Goal: Task Accomplishment & Management: Use online tool/utility

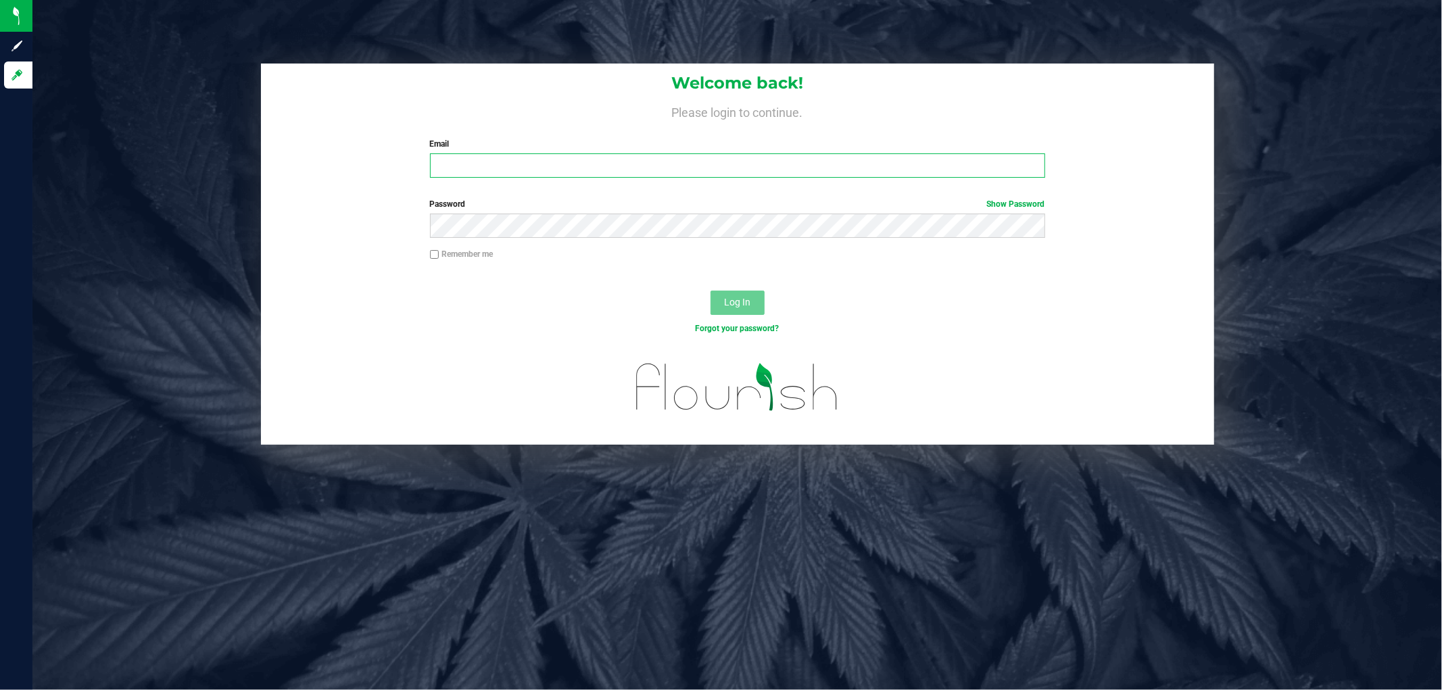
click at [514, 157] on input "Email" at bounding box center [737, 165] width 615 height 24
type input "[EMAIL_ADDRESS][DOMAIN_NAME]"
click at [711, 291] on button "Log In" at bounding box center [738, 303] width 54 height 24
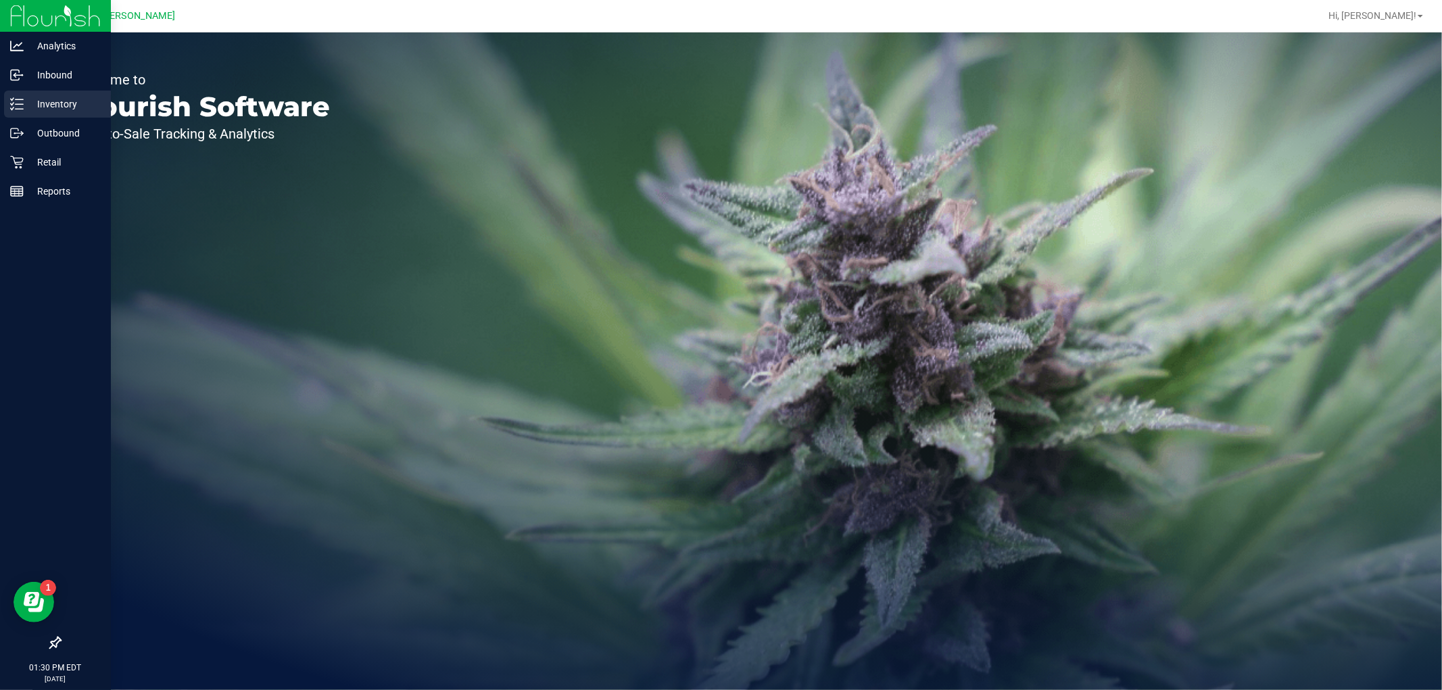
click at [78, 115] on div "Inventory" at bounding box center [57, 104] width 107 height 27
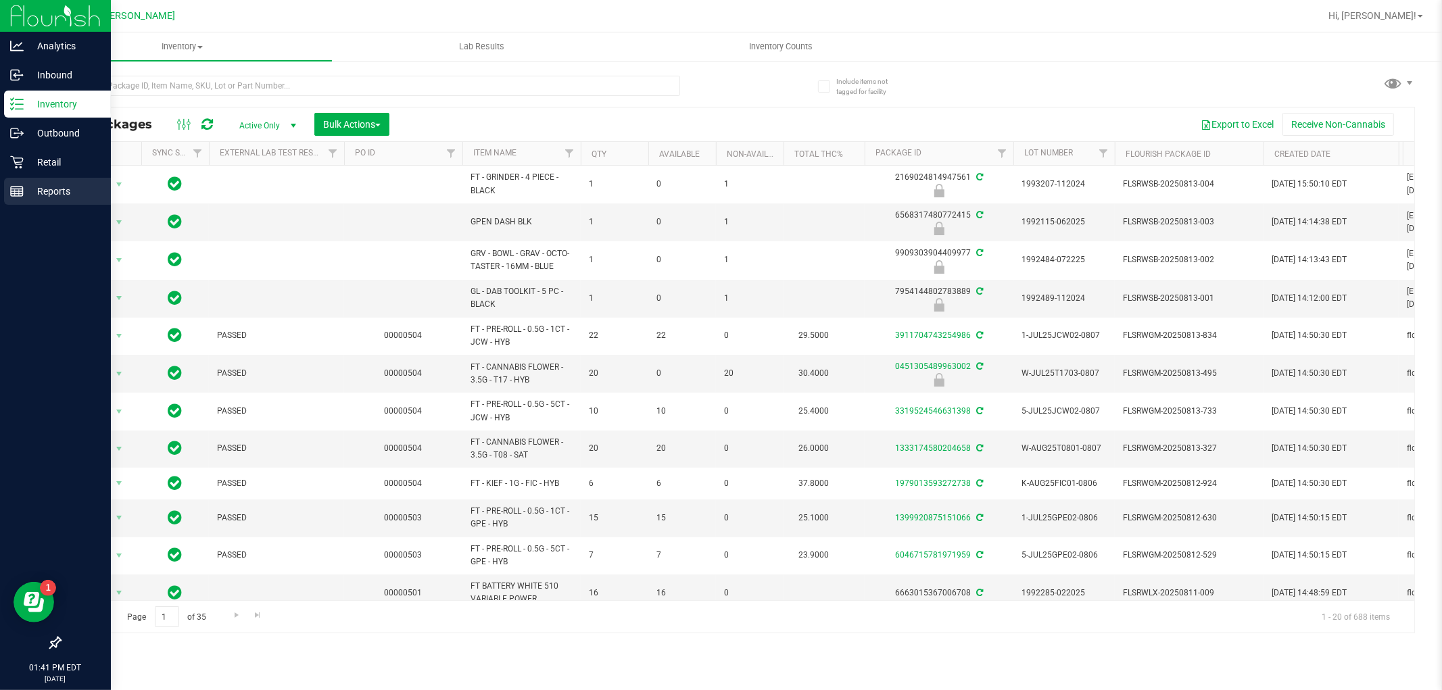
click at [25, 178] on div "Reports" at bounding box center [57, 191] width 107 height 27
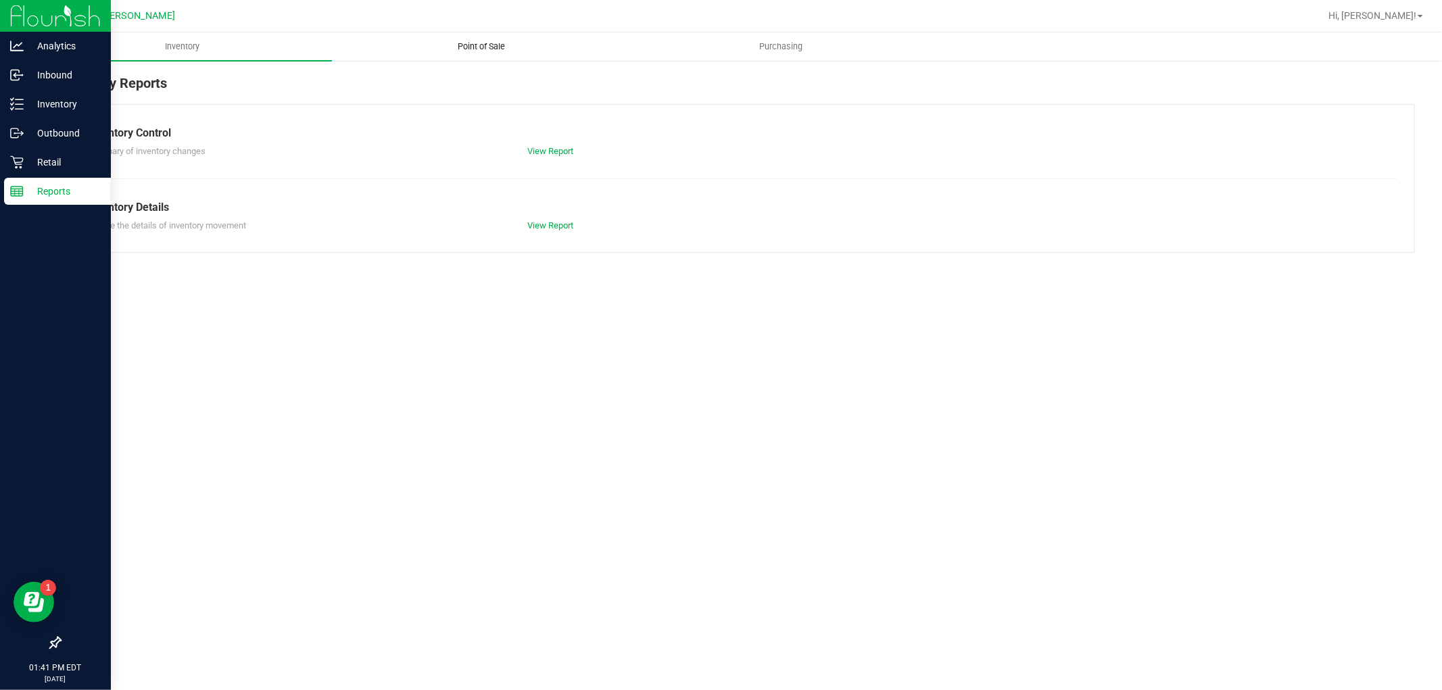
click at [502, 57] on uib-tab-heading "Point of Sale" at bounding box center [482, 46] width 298 height 27
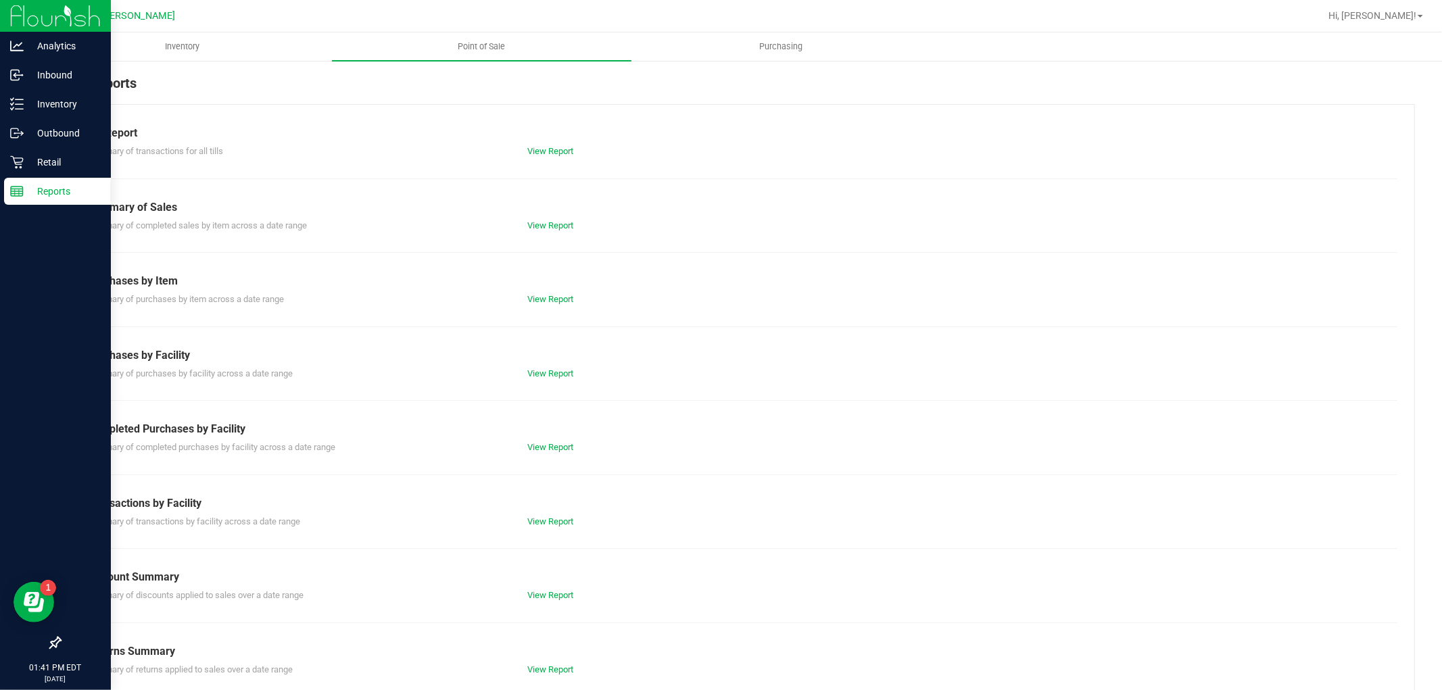
click at [519, 444] on div "View Report" at bounding box center [627, 448] width 220 height 14
click at [17, 120] on div "Outbound" at bounding box center [57, 133] width 107 height 27
click at [16, 149] on div "Retail" at bounding box center [57, 162] width 107 height 27
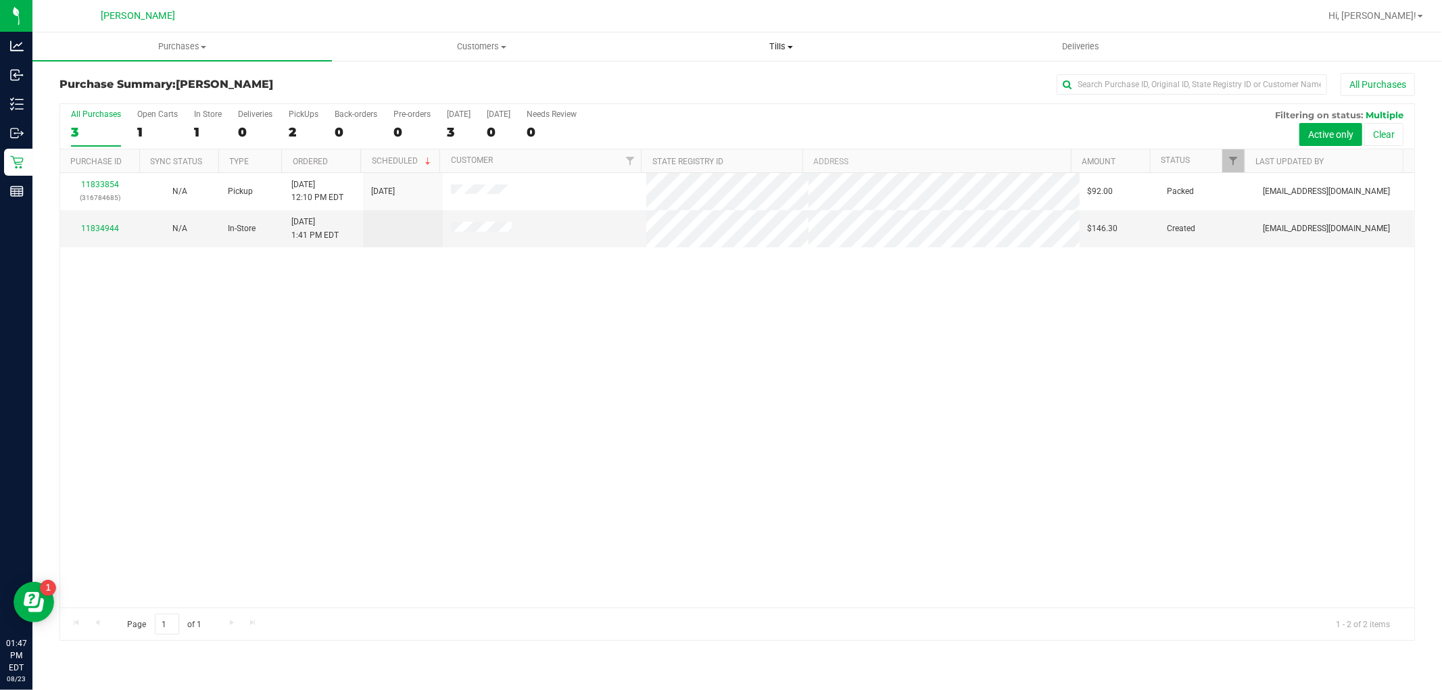
click at [787, 47] on span "Tills" at bounding box center [781, 47] width 298 height 12
click at [664, 84] on span "Manage tills" at bounding box center [676, 81] width 91 height 11
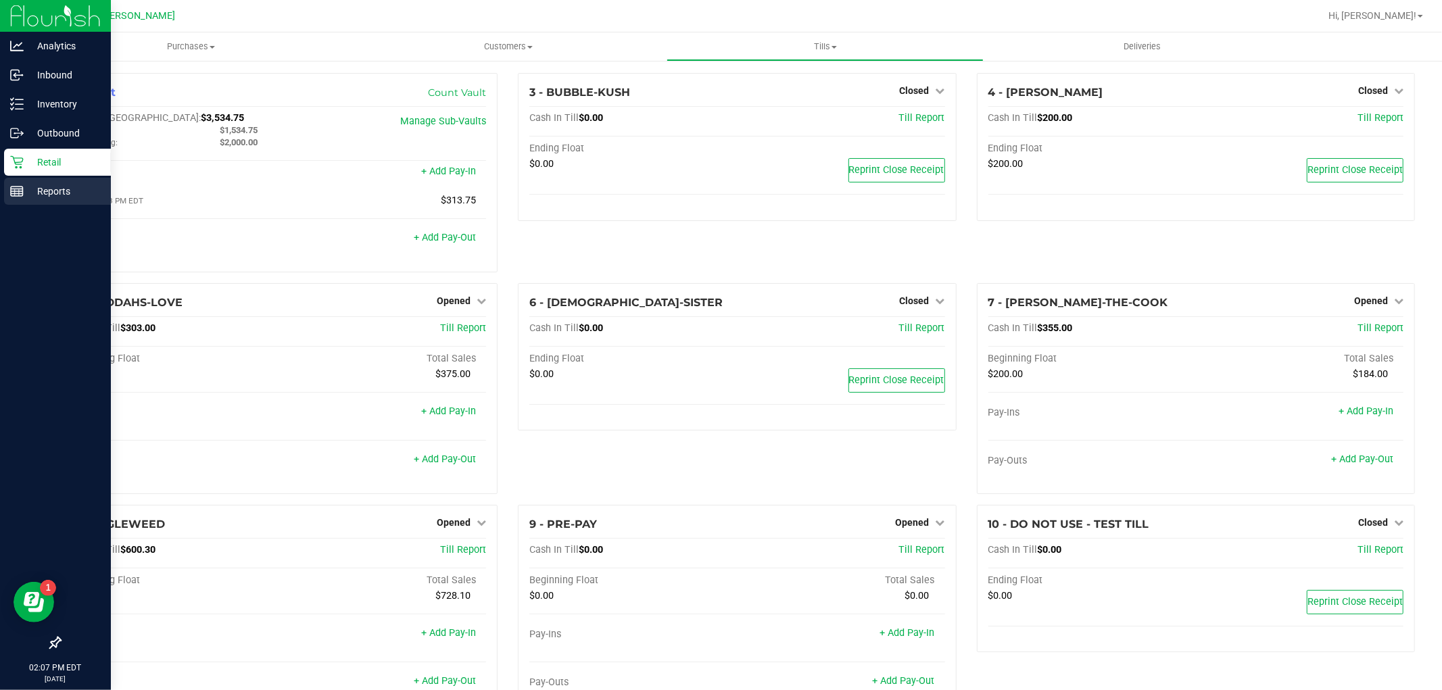
click at [34, 188] on p "Reports" at bounding box center [64, 191] width 81 height 16
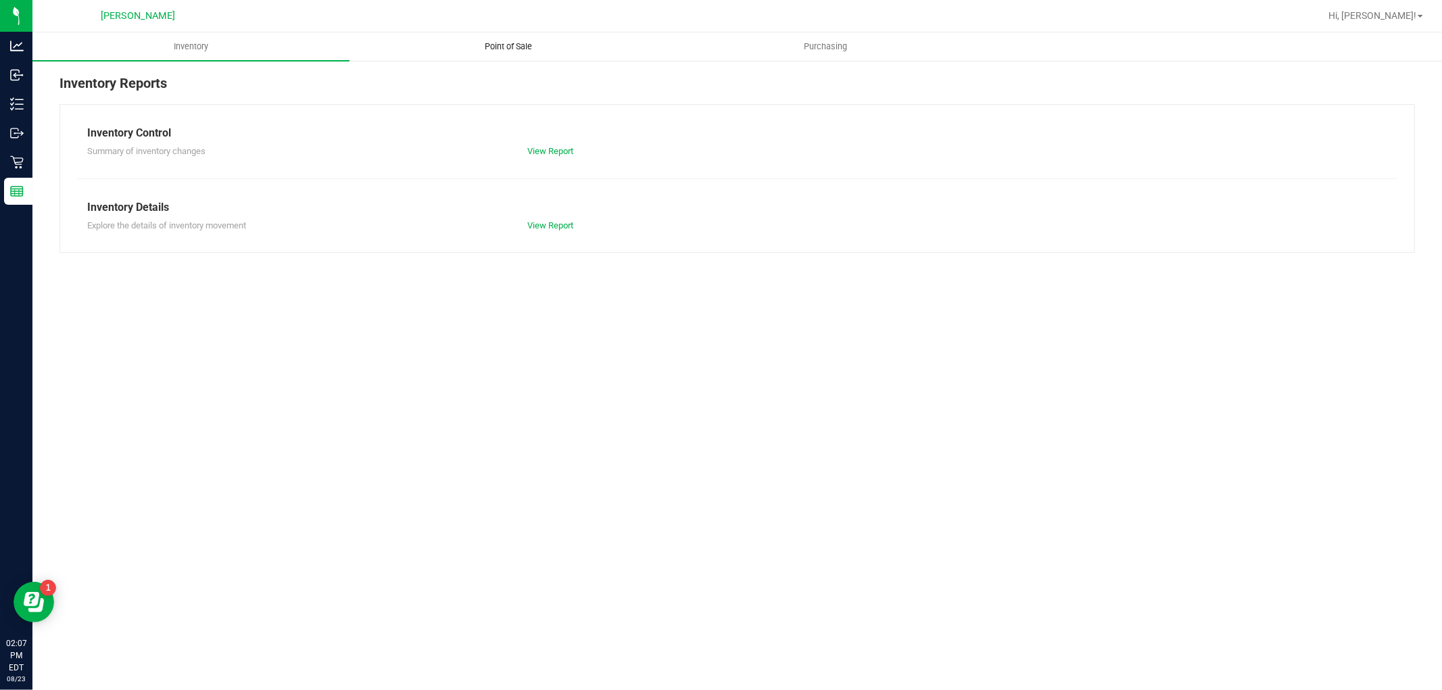
click at [542, 38] on uib-tab-heading "Point of Sale" at bounding box center [508, 46] width 316 height 27
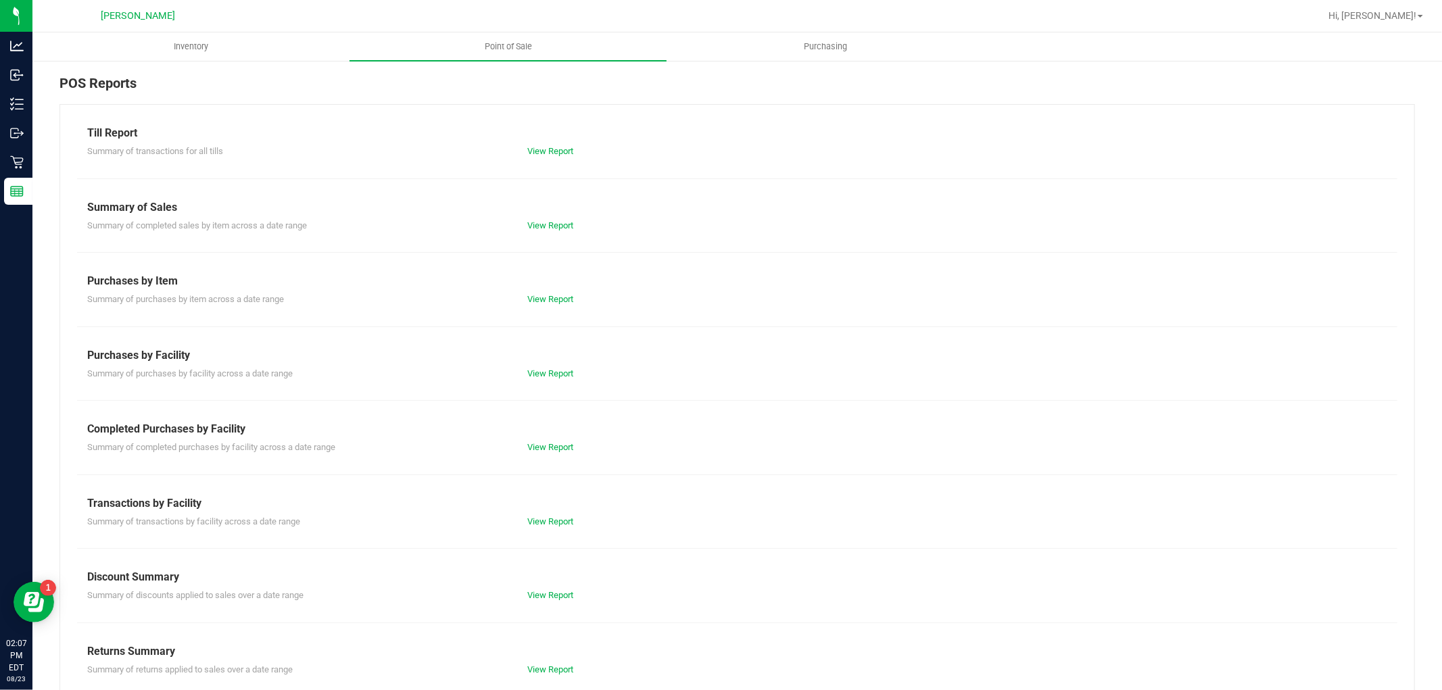
click at [572, 440] on div "Summary of completed purchases by facility across a date range View Report" at bounding box center [737, 445] width 1320 height 17
click at [573, 443] on div "View Report" at bounding box center [627, 448] width 220 height 14
click at [565, 448] on link "View Report" at bounding box center [550, 447] width 46 height 10
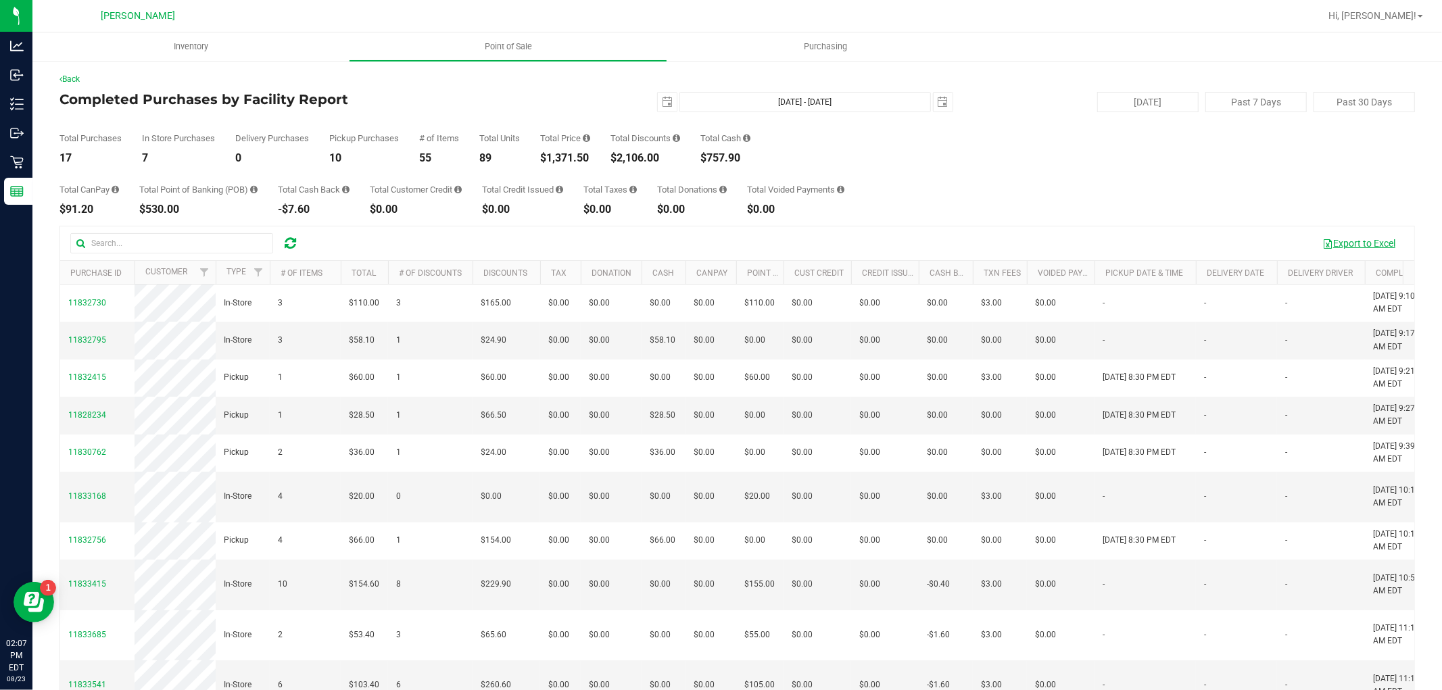
click at [1335, 243] on button "Export to Excel" at bounding box center [1359, 243] width 91 height 23
